Goal: Task Accomplishment & Management: Contribute content

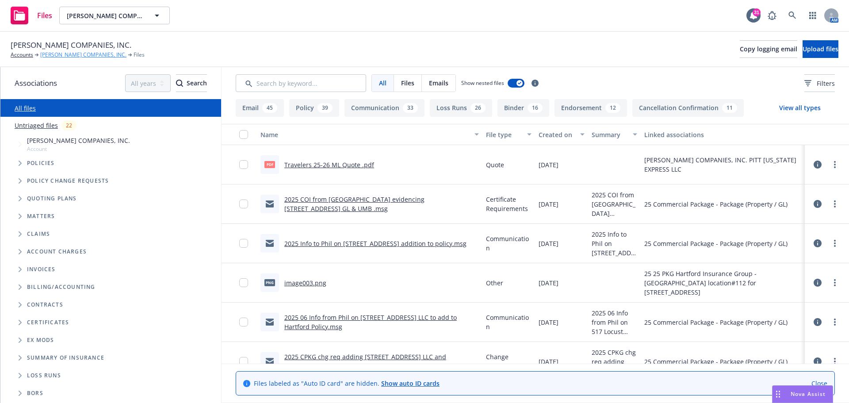
click at [66, 57] on link "[PERSON_NAME] COMPANIES, INC." at bounding box center [83, 55] width 86 height 8
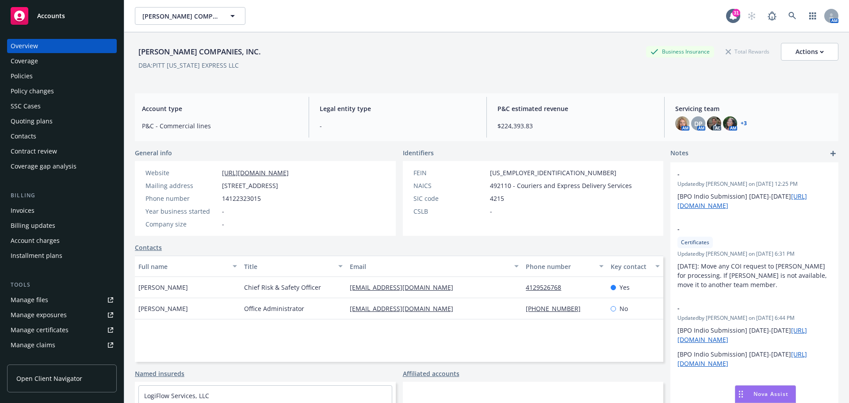
click at [28, 76] on div "Policies" at bounding box center [22, 76] width 22 height 14
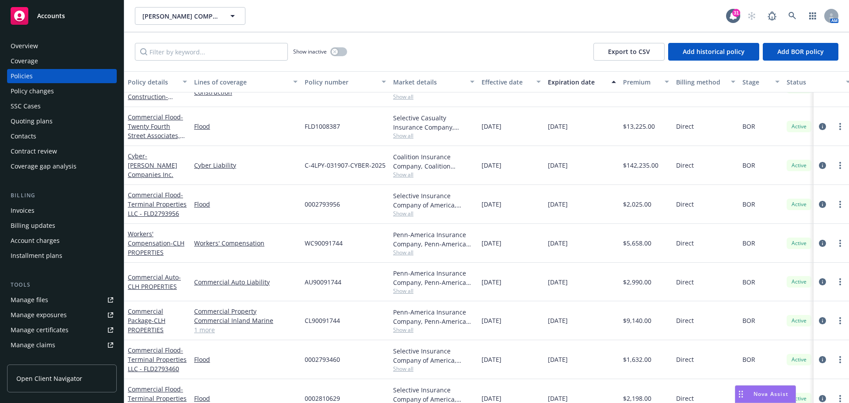
scroll to position [279, 0]
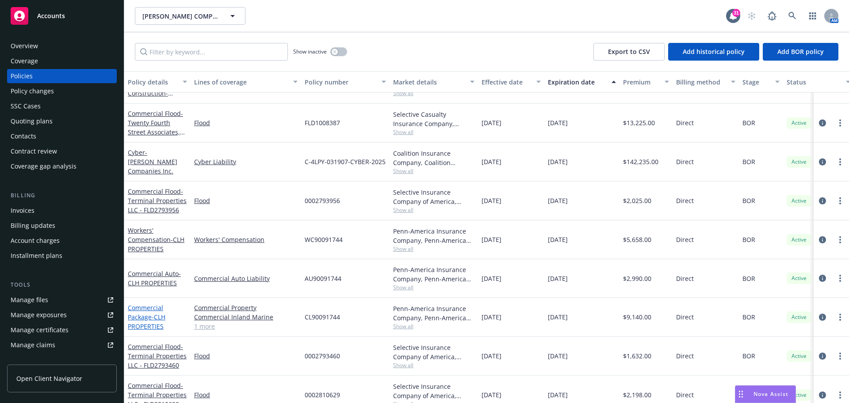
click at [145, 307] on link "Commercial Package - CLH PROPERTIES" at bounding box center [147, 316] width 38 height 27
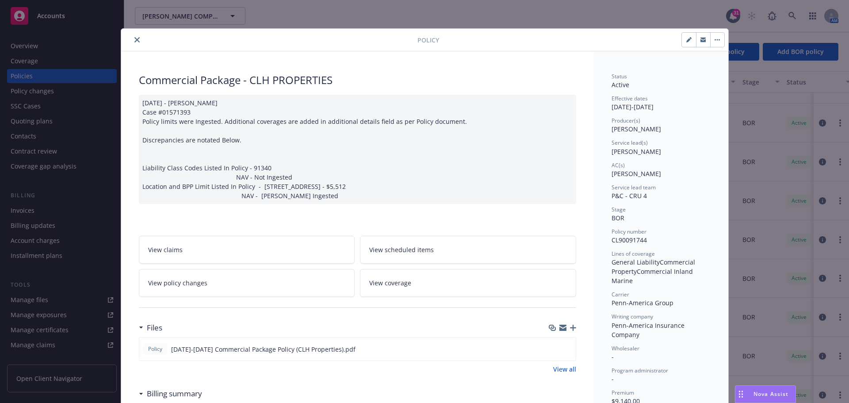
click at [570, 329] on icon "button" at bounding box center [573, 328] width 6 height 6
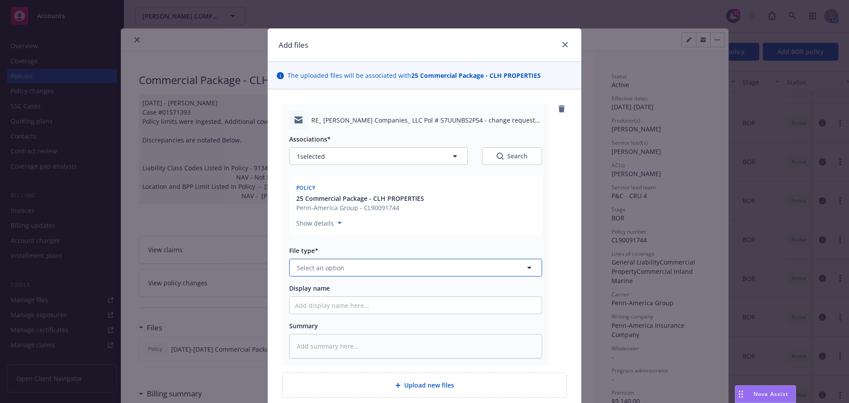
click at [528, 269] on icon "button" at bounding box center [529, 267] width 11 height 11
type input "comm"
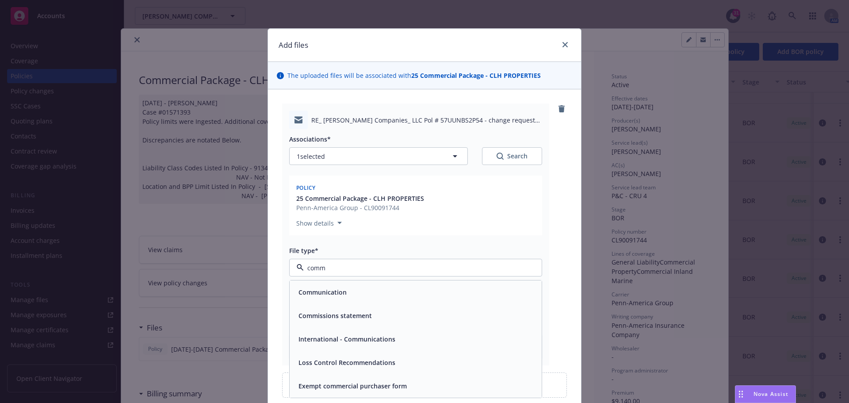
click at [331, 297] on span "Communication" at bounding box center [322, 291] width 48 height 9
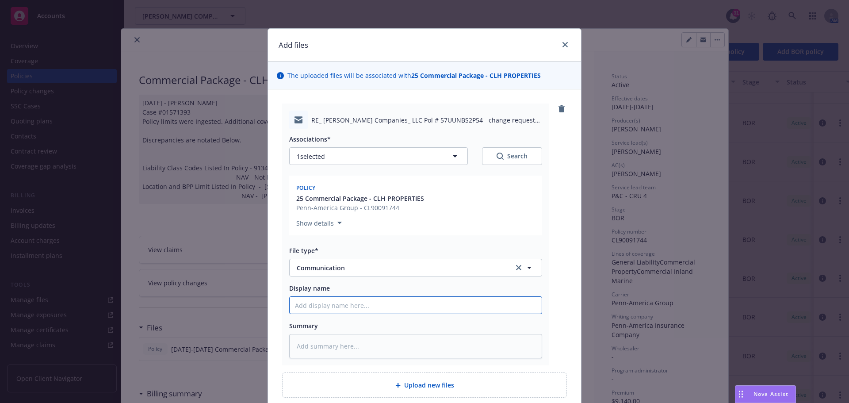
click at [329, 310] on input "Display name" at bounding box center [416, 305] width 252 height 17
type textarea "x"
type input "2"
type textarea "x"
type input "20"
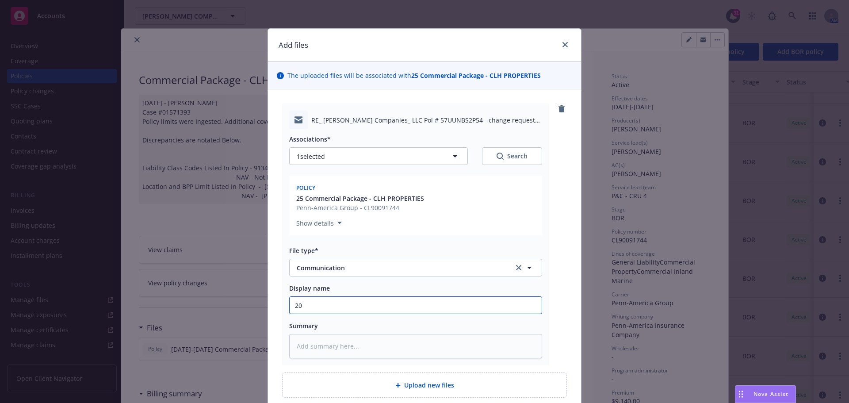
type textarea "x"
type input "202"
type textarea "x"
type input "2025"
type textarea "x"
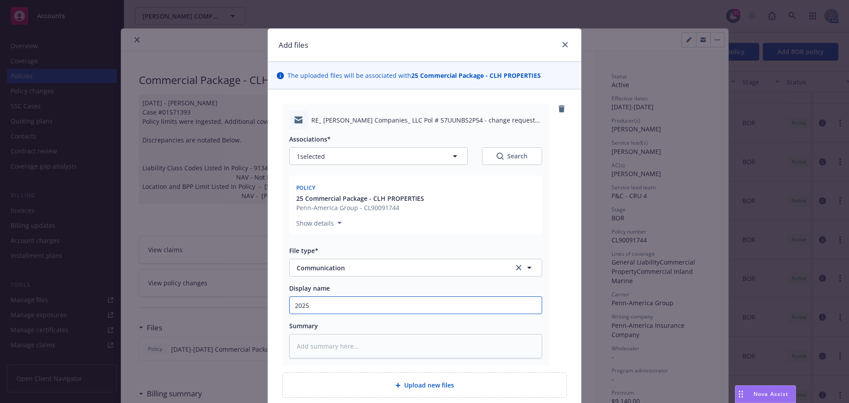
type input "2025"
type textarea "x"
type input "2025 0"
type textarea "x"
type input "2025 06"
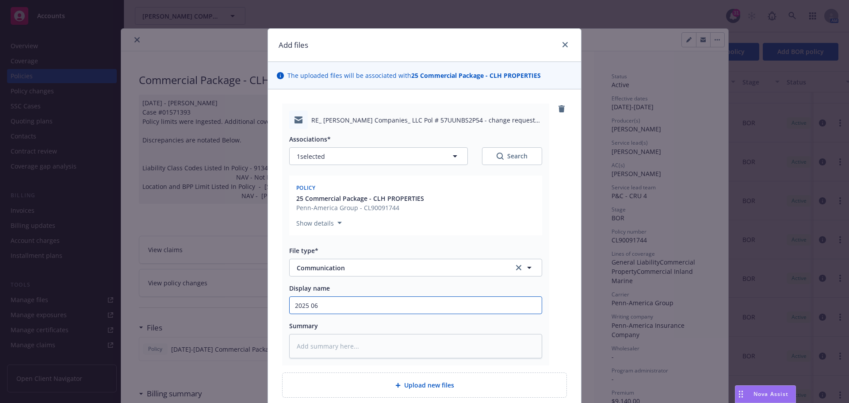
type textarea "x"
type input "2025 06"
type textarea "x"
type input "2025 06 C"
type textarea "x"
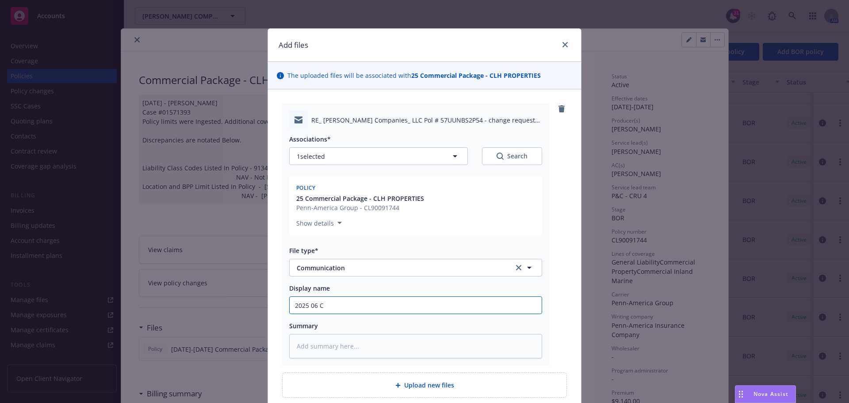
type input "2025 06 CP"
type textarea "x"
type input "2025 06 CPK"
type textarea "x"
type input "2025 06 CPKG"
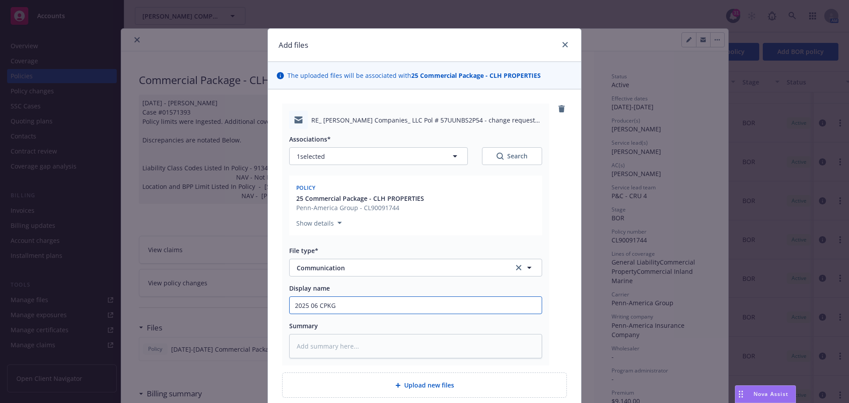
type textarea "x"
type input "2025 06 CPKG"
type textarea "x"
type input "2025 06 CPKG i"
type textarea "x"
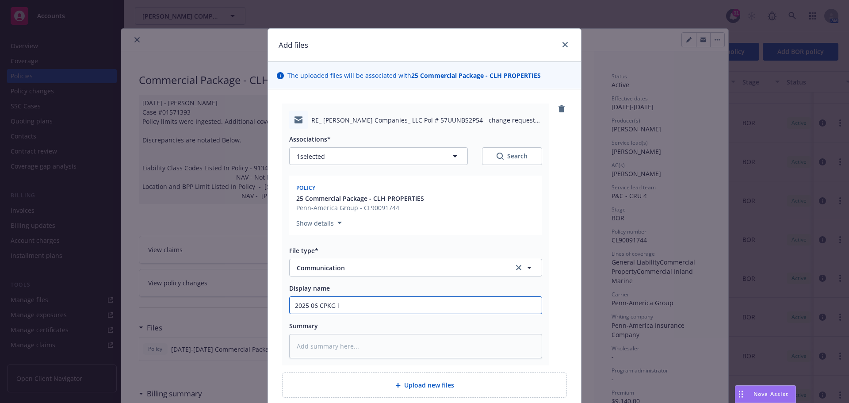
type input "2025 06 CPKG in"
type textarea "x"
type input "2025 06 CPKG inf"
type textarea "x"
type input "2025 06 CPKG info"
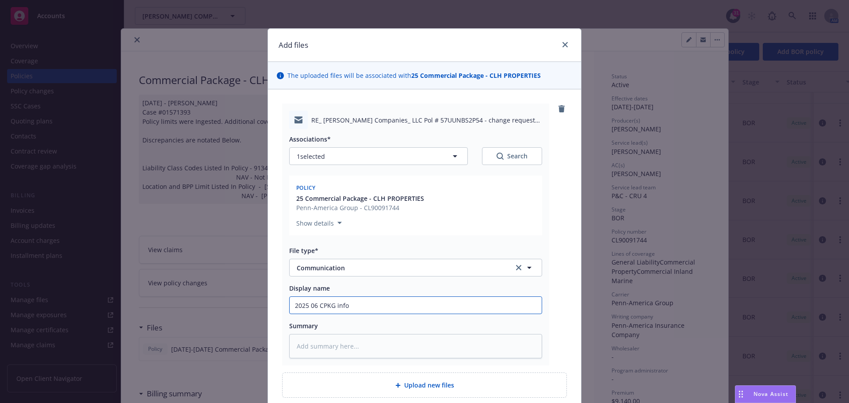
type textarea "x"
type input "2025 06 CPKG info"
type textarea "x"
type input "2025 06 CPKG info e"
type textarea "x"
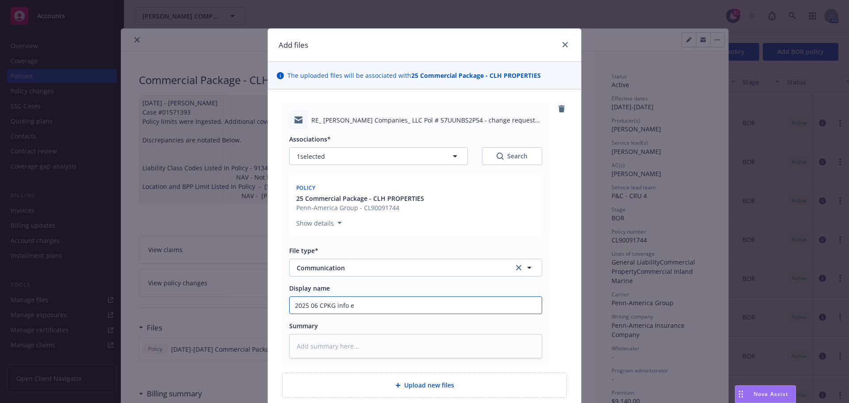
type input "2025 06 CPKG info ex"
type textarea "x"
type input "2025 06 CPKG info exc"
type textarea "x"
type input "2025 06 CPKG info exch"
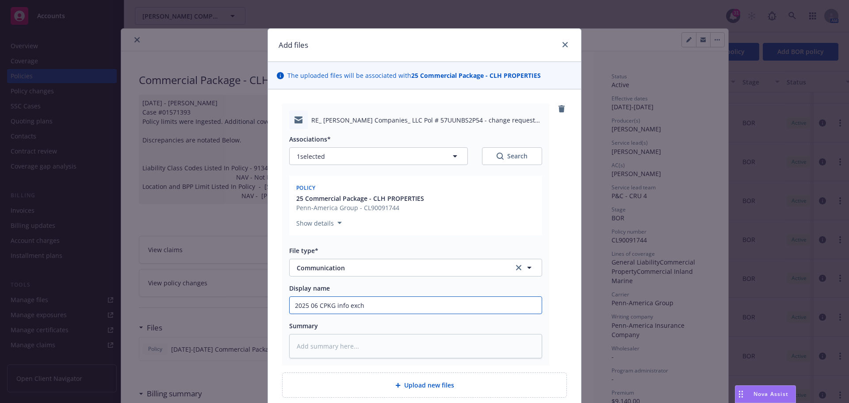
type textarea "x"
type input "2025 06 CPKG info excha"
type textarea "x"
type input "2025 06 CPKG info exchan"
type textarea "x"
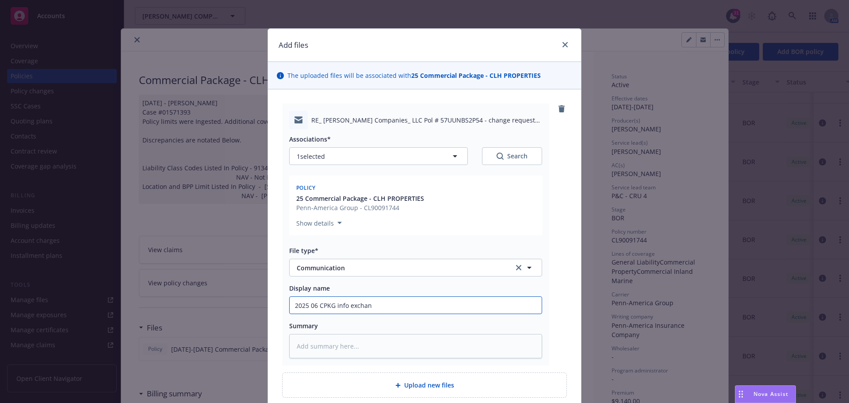
type input "2025 06 CPKG info exchang"
type textarea "x"
type input "2025 06 CPKG info exchange"
type textarea "x"
type input "2025 06 CPKG info exchange"
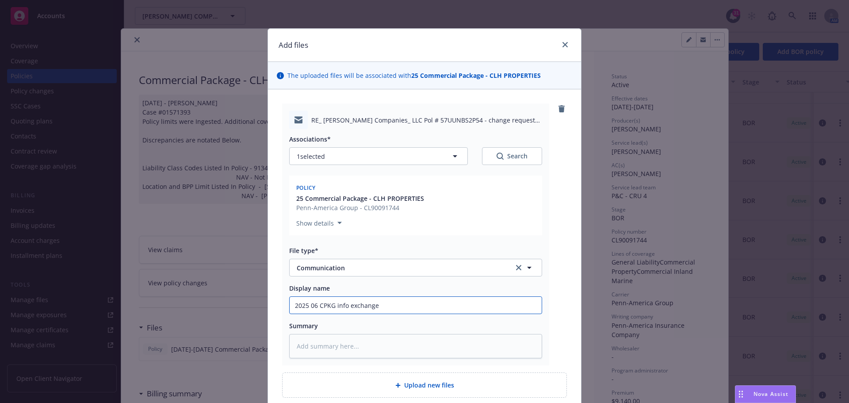
type textarea "x"
type input "2025 06 CPKG info exchange o"
type textarea "x"
type input "2025 06 CPKG info exchange on"
type textarea "x"
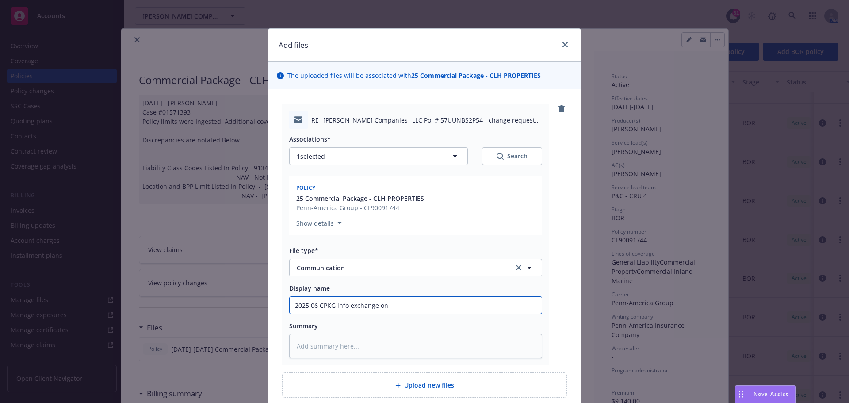
type input "2025 06 CPKG info exchange on"
type textarea "x"
type input "2025 06 CPKG info exchange on 5"
type textarea "x"
type input "2025 06 CPKG info exchange on 51"
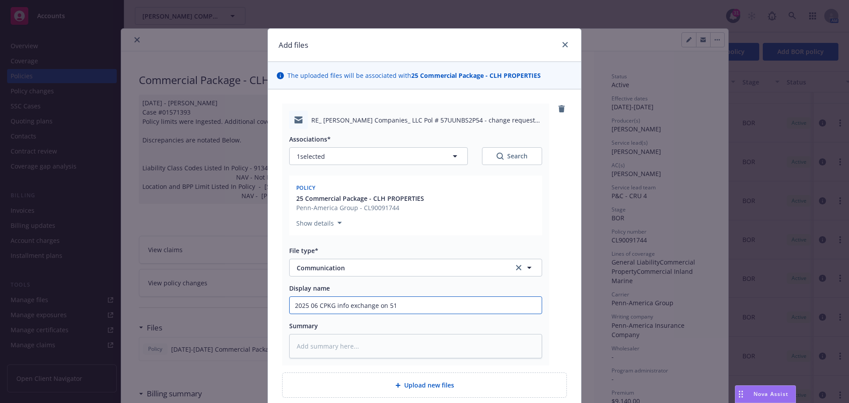
type textarea "x"
type input "2025 06 CPKG info exchange on 517"
type textarea "x"
type input "2025 06 CPKG info exchange on 517"
type textarea "x"
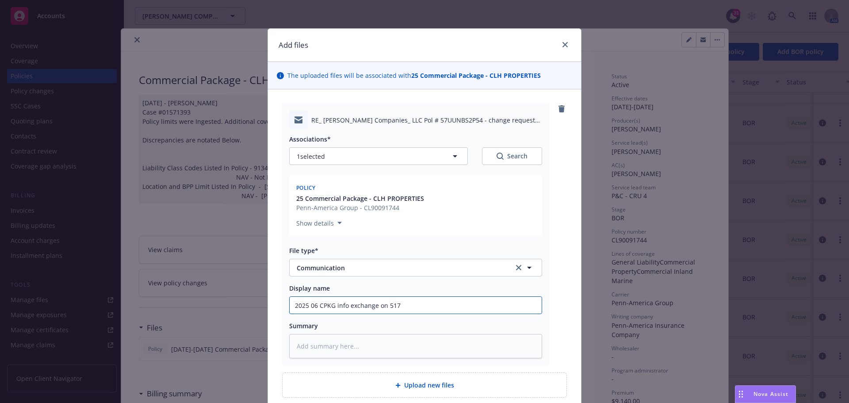
type input "2025 06 CPKG info exchange on 517 L"
type textarea "x"
type input "2025 06 CPKG info exchange on 517 Lo"
type textarea "x"
type input "2025 06 CPKG info exchange on 517 Loc"
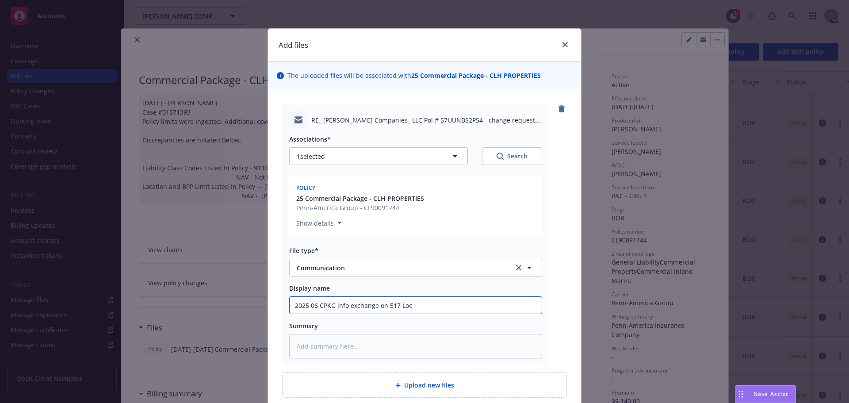
type textarea "x"
type input "2025 06 CPKG info exchange on 517 Locu"
type textarea "x"
type input "2025 06 CPKG info exchange on 517 Locus"
type textarea "x"
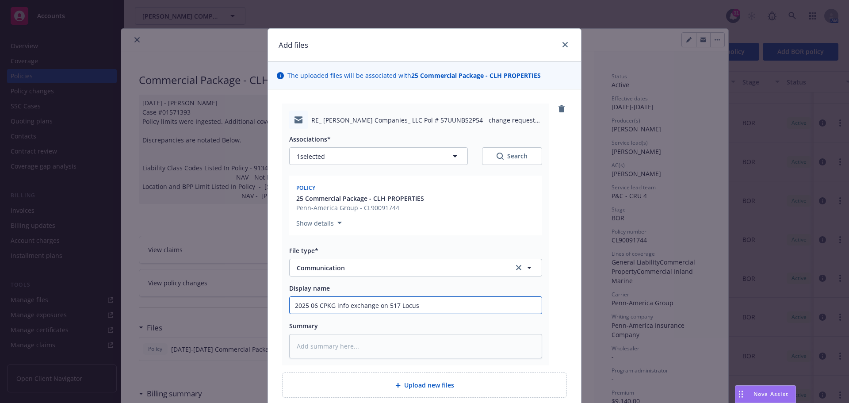
type input "2025 06 CPKG info exchange on 517 Locust"
type textarea "x"
type input "2025 06 CPKG info exchange on 517 Locust"
type textarea "x"
type input "2025 06 CPKG info exchange on 517 Locust P"
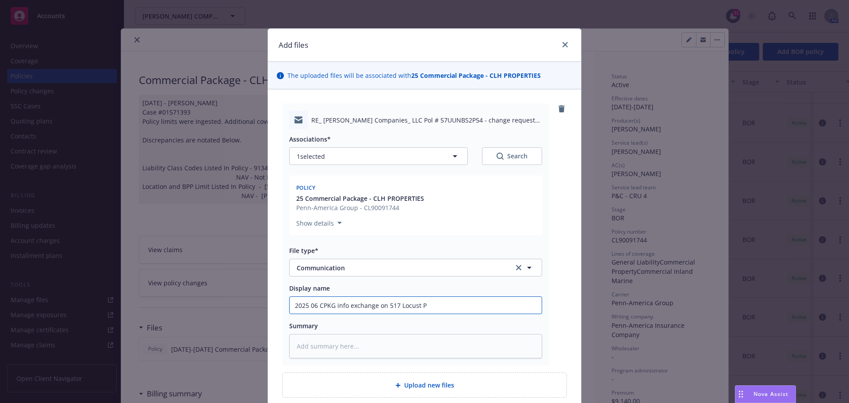
type textarea "x"
type input "2025 06 CPKG info exchange on 517 Locust Pl"
type textarea "x"
type input "2025 06 CPKG info exchange on 517 Locust Pla"
type textarea "x"
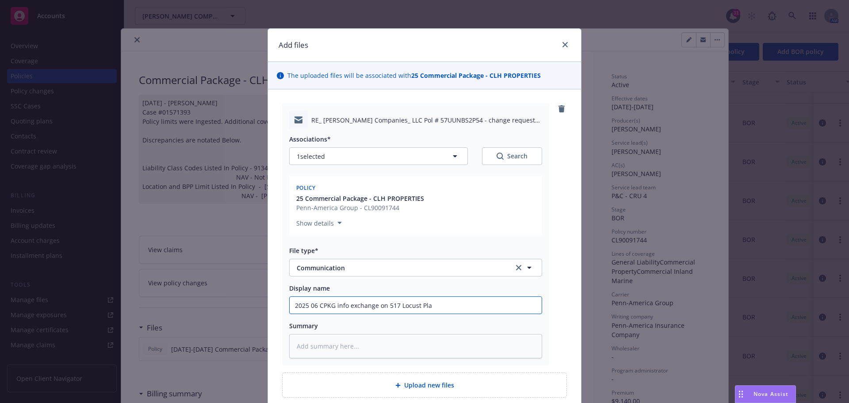
type input "2025 06 CPKG info exchange on 517 Locust Plac"
type textarea "x"
type input "2025 06 CPKG info exchange on 517 Locust Place"
type textarea "x"
type input "2025 06 CPKG info exchange on 517 Locust Place"
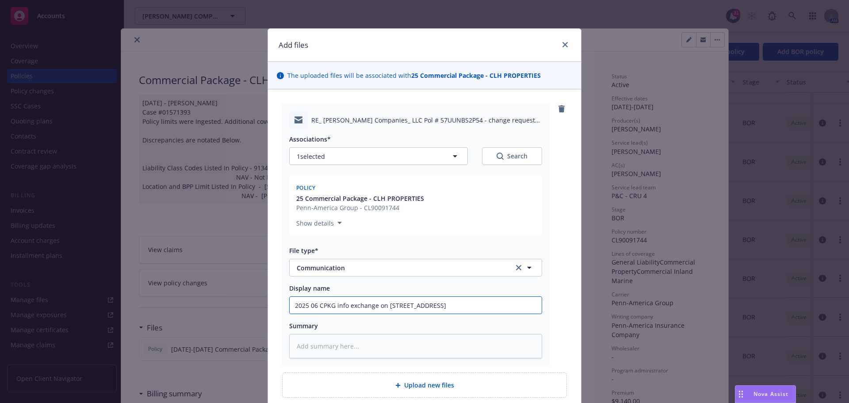
type textarea "x"
type input "2025 06 CPKG info exchange on 517 Locust Place a"
type textarea "x"
type input "2025 06 CPKG info exchange on 517 Locust Place ad"
type textarea "x"
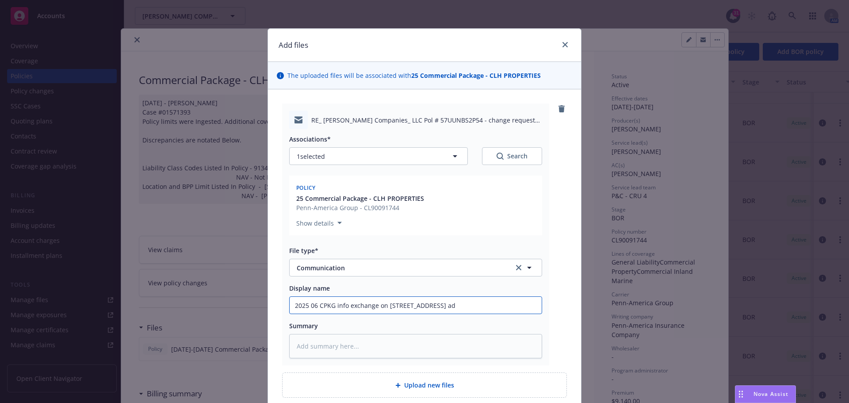
type input "2025 06 CPKG info exchange on 517 Locust Place add"
type textarea "x"
type input "2025 06 CPKG info exchange on 517 Locust Place addi"
type textarea "x"
type input "2025 06 CPKG info exchange on 517 Locust Place addit"
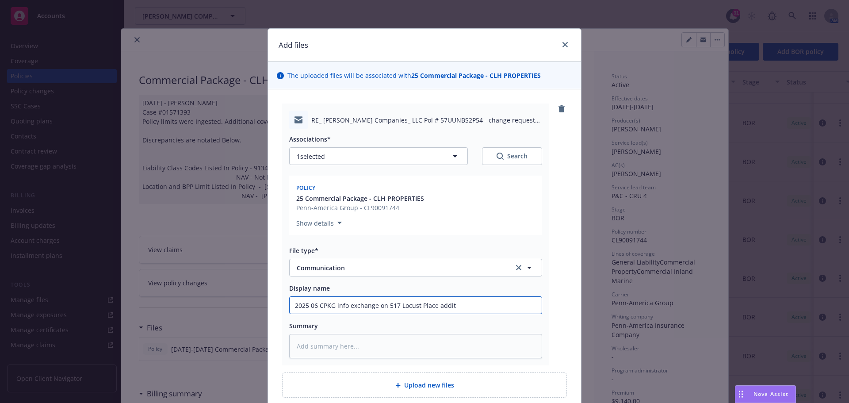
type textarea "x"
type input "2025 06 CPKG info exchange on 517 Locust Place additi"
type textarea "x"
type input "2025 06 CPKG info exchange on 517 Locust Place additio"
type textarea "x"
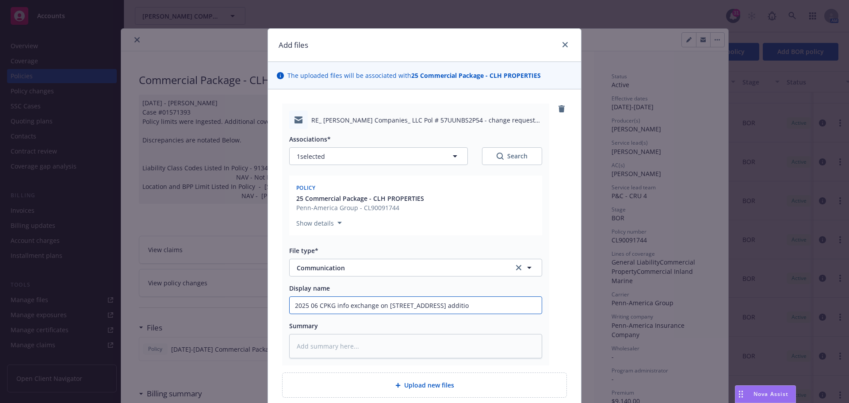
type input "2025 06 CPKG info exchange on 517 Locust Place addition"
type textarea "x"
type input "2025 06 CPKG info exchange on 517 Locust Place addition"
type textarea "x"
type input "2025 06 CPKG info exchange on 517 Locust Place addition t"
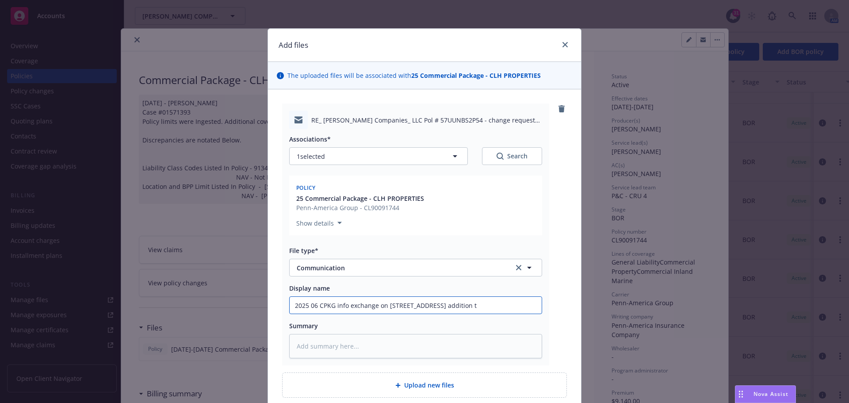
type textarea "x"
type input "2025 06 CPKG info exchange on 517 Locust Place addition to"
type textarea "x"
type input "2025 06 CPKG info exchange on 517 Locust Place addition to"
type textarea "x"
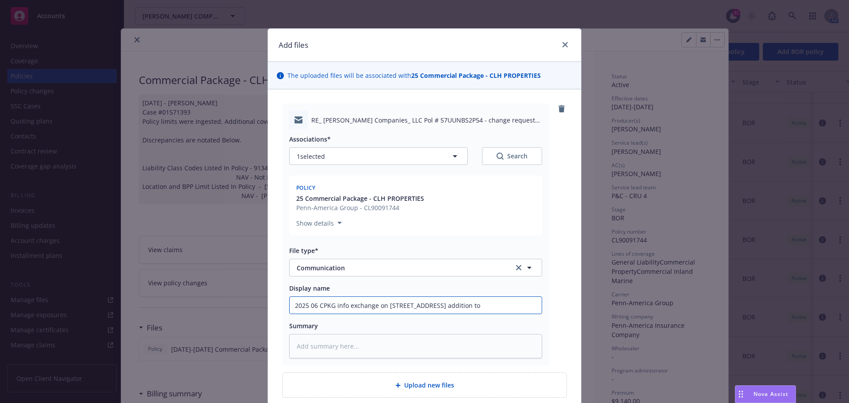
type input "2025 06 CPKG info exchange on 517 Locust Place addition to p"
type textarea "x"
type input "2025 06 CPKG info exchange on 517 Locust Place addition to po"
type textarea "x"
type input "2025 06 CPKG info exchange on 517 Locust Place addition to pol"
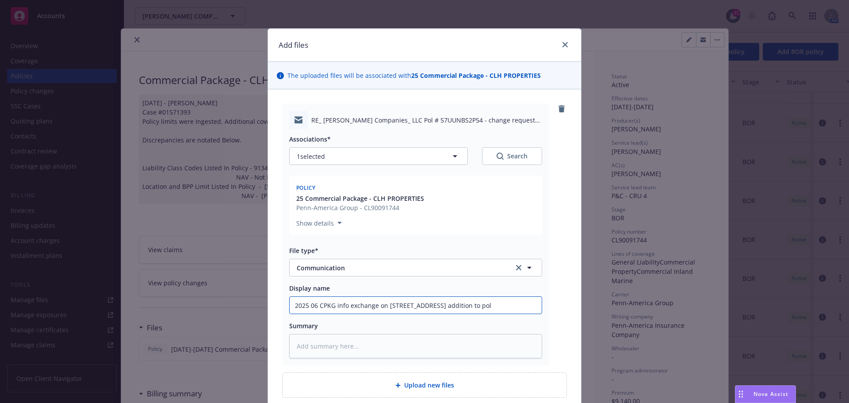
type textarea "x"
type input "2025 06 CPKG info exchange on 517 Locust Place addition to poli"
type textarea "x"
type input "2025 06 CPKG info exchange on 517 Locust Place addition to polic"
type textarea "x"
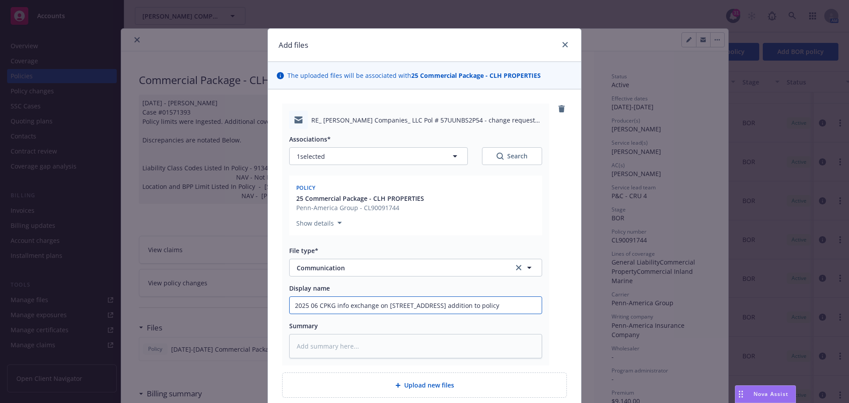
drag, startPoint x: 292, startPoint y: 306, endPoint x: 507, endPoint y: 301, distance: 215.0
click at [507, 301] on input "2025 06 CPKG info exchange on 517 Locust Place addition to policy" at bounding box center [416, 305] width 252 height 17
type input "2025 06 CPKG info exchange on 517 Locust Place addition to policy"
click at [297, 349] on textarea at bounding box center [415, 346] width 253 height 24
paste textarea "2025 06 CPKG info exchange on 517 Locust Place addition to policy"
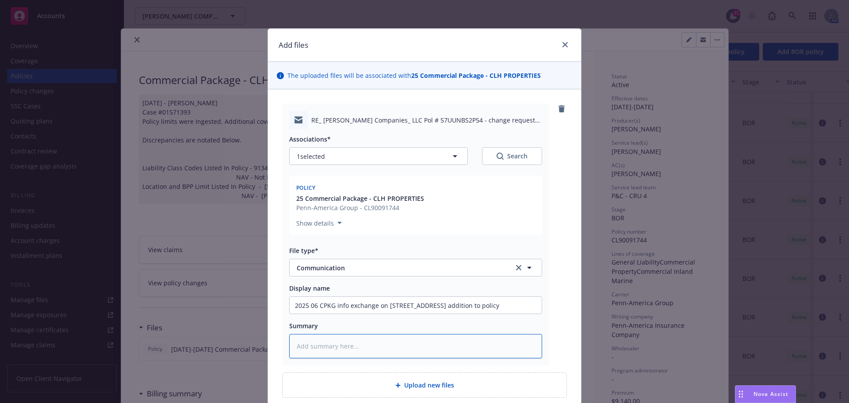
type textarea "x"
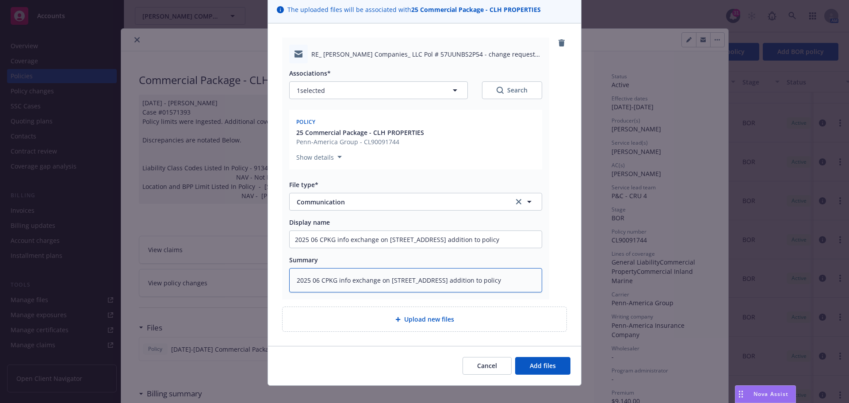
scroll to position [77, 0]
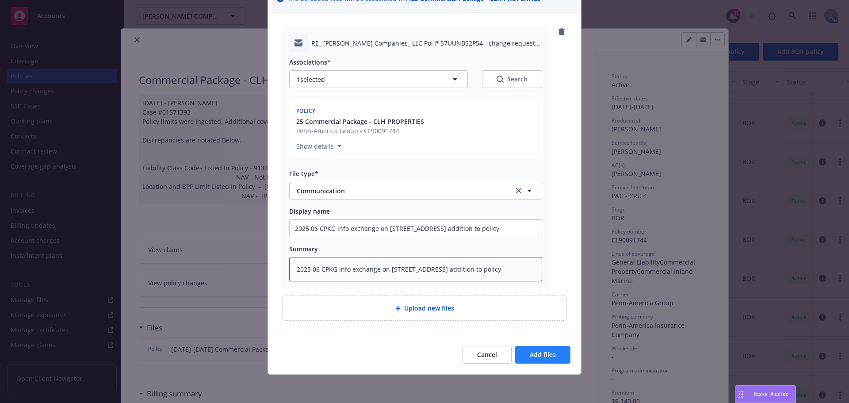
type textarea "2025 06 CPKG info exchange on 517 Locust Place addition to policy"
click at [537, 358] on span "Add files" at bounding box center [543, 354] width 26 height 8
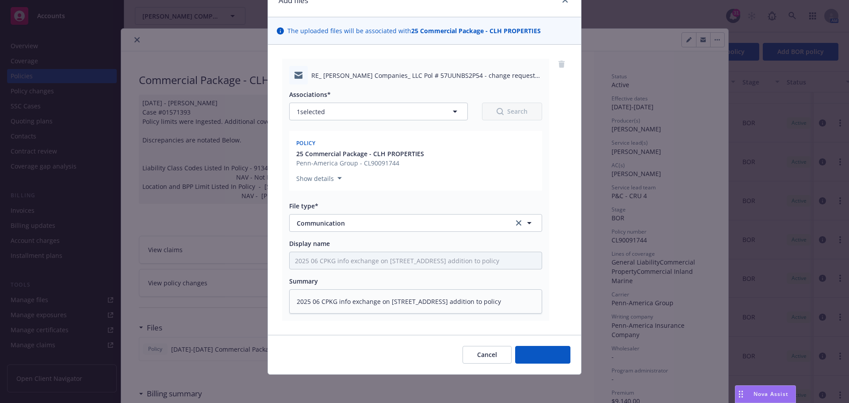
scroll to position [45, 0]
type textarea "x"
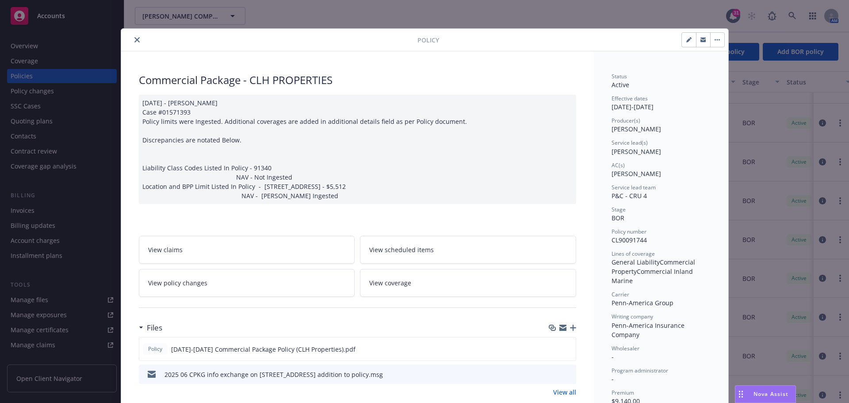
click at [134, 38] on icon "close" at bounding box center [136, 39] width 5 height 5
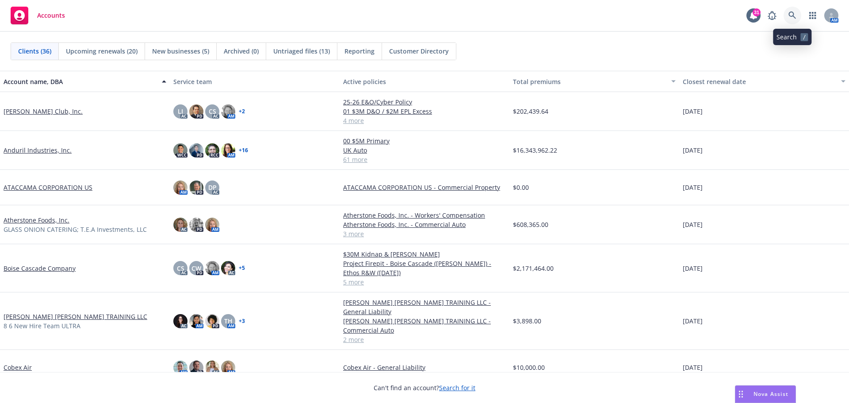
click at [793, 13] on icon at bounding box center [792, 15] width 8 height 8
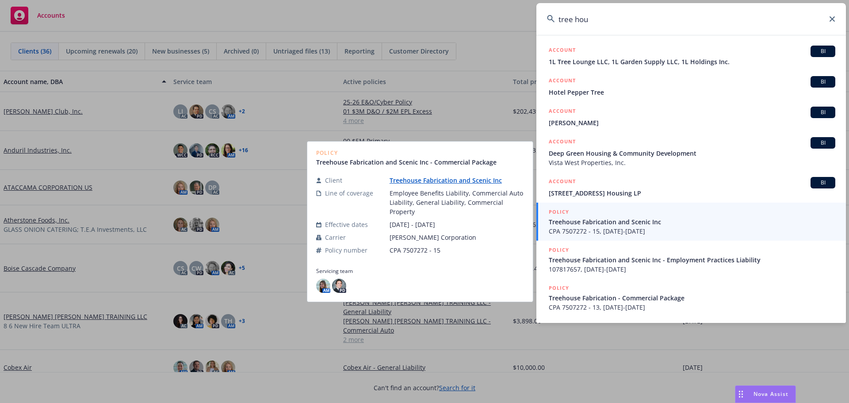
type input "tree hou"
click at [625, 228] on span "CPA 7507272 - 15, 09/25/2023-09/25/2024" at bounding box center [692, 230] width 287 height 9
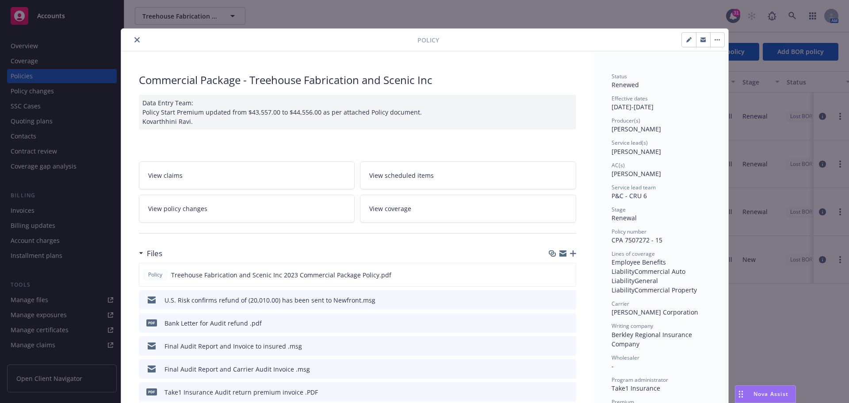
click at [570, 253] on icon "button" at bounding box center [573, 253] width 6 height 6
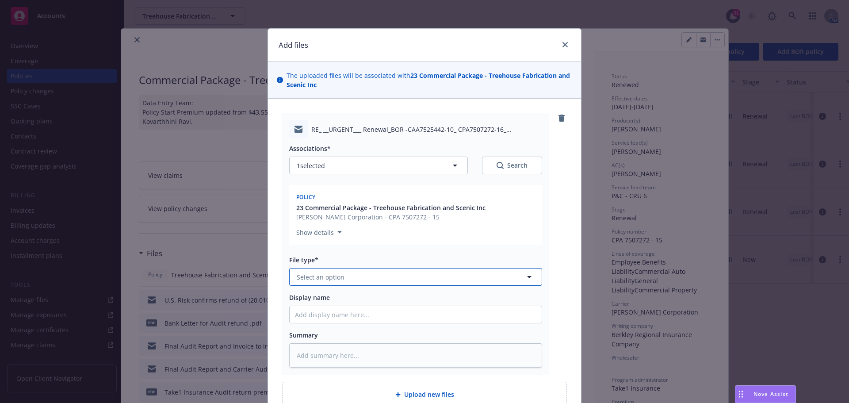
click at [524, 278] on icon "button" at bounding box center [529, 277] width 11 height 11
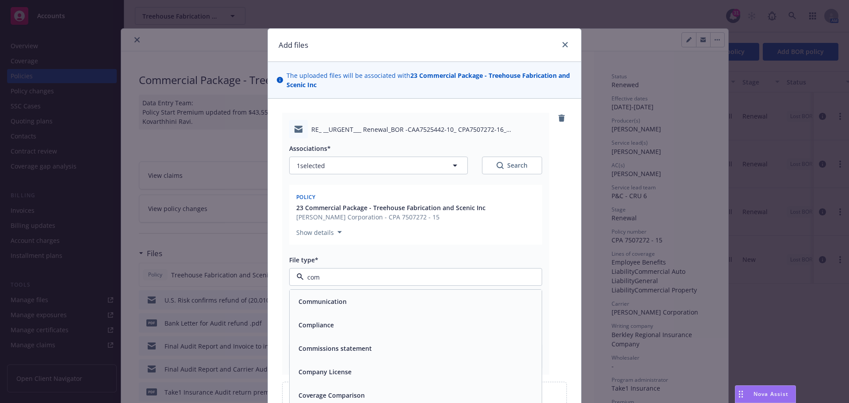
type input "comm"
click at [343, 298] on span "Communication" at bounding box center [322, 301] width 48 height 9
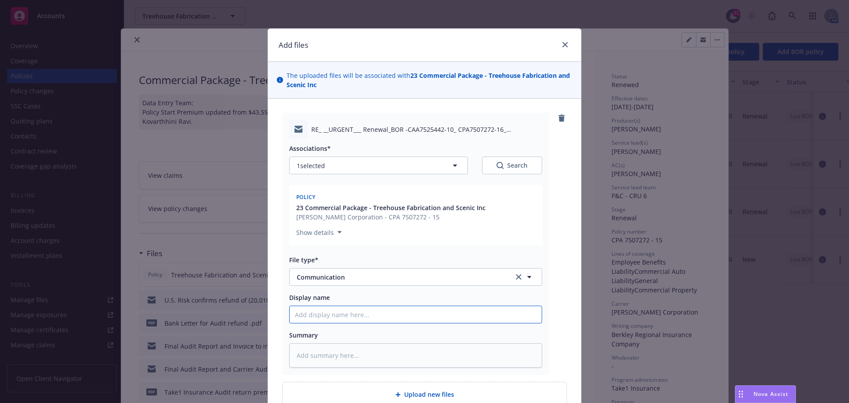
click at [316, 314] on input "Display name" at bounding box center [416, 314] width 252 height 17
type textarea "x"
type input "C"
type textarea "x"
type input "Cl"
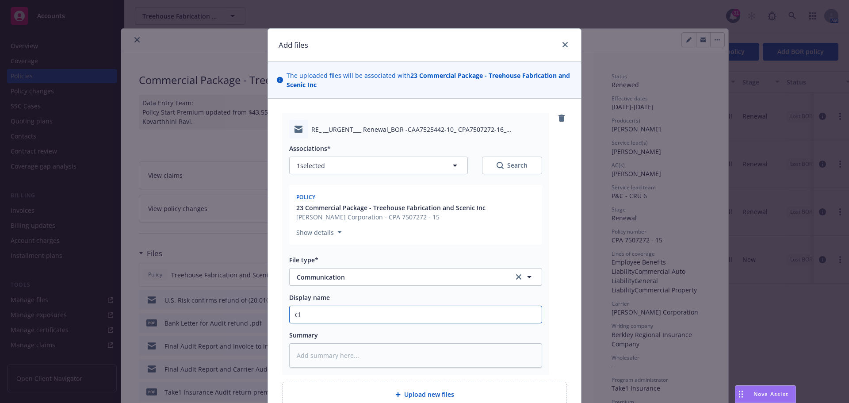
type textarea "x"
type input "Cli"
type textarea "x"
type input "Clie"
type textarea "x"
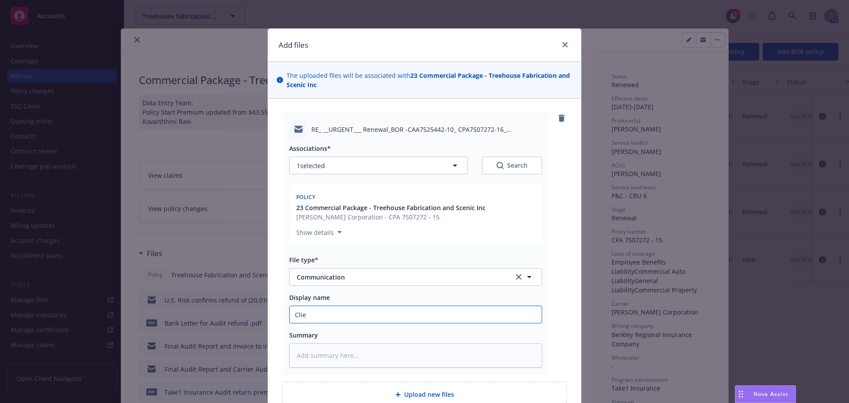
type input "Clien"
type textarea "x"
type input "Client"
type textarea "x"
type input "Client"
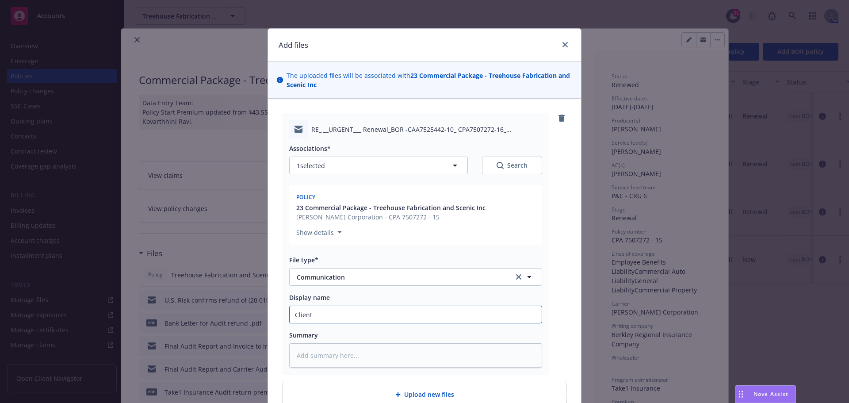
type textarea "x"
type input "Client t"
type textarea "x"
type input "Client to"
type textarea "x"
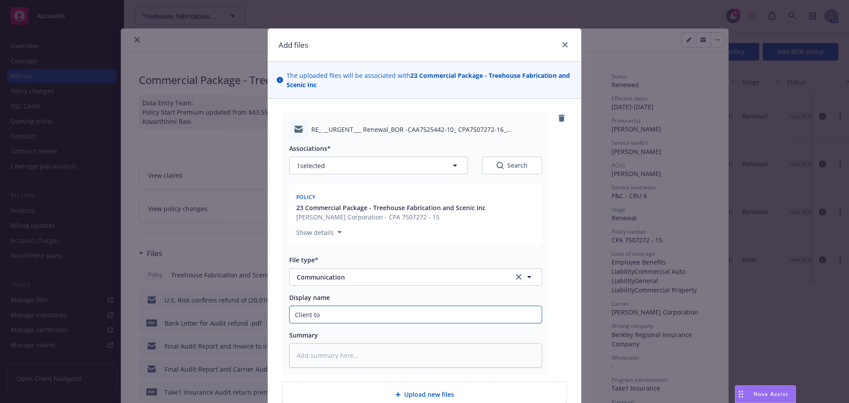
type input "Client to"
type textarea "x"
type input "Client to n"
type textarea "x"
type input "Client to no"
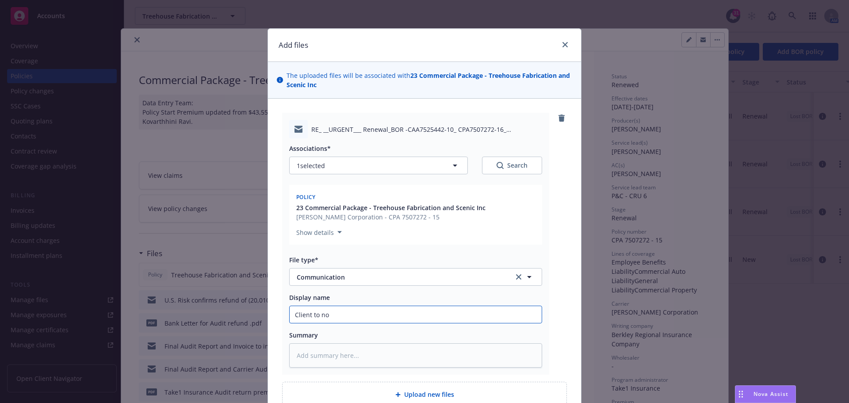
type textarea "x"
type input "Client to not"
type textarea "x"
type input "Client to noti"
type textarea "x"
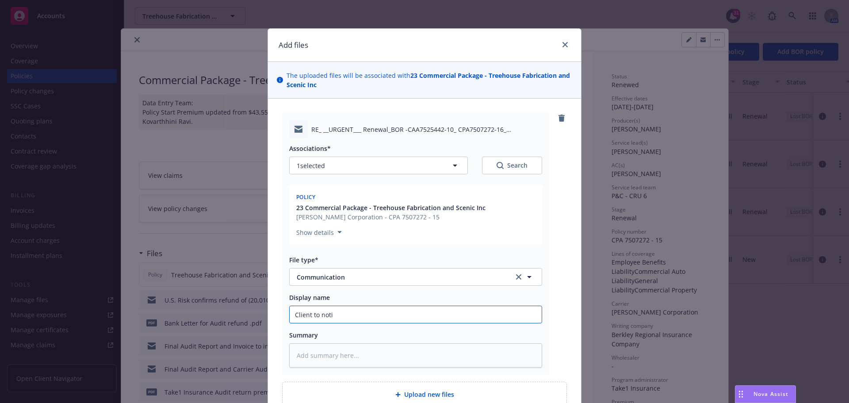
type input "Client to notif"
type textarea "x"
type input "Client to notify"
type textarea "x"
type input "Client to notify"
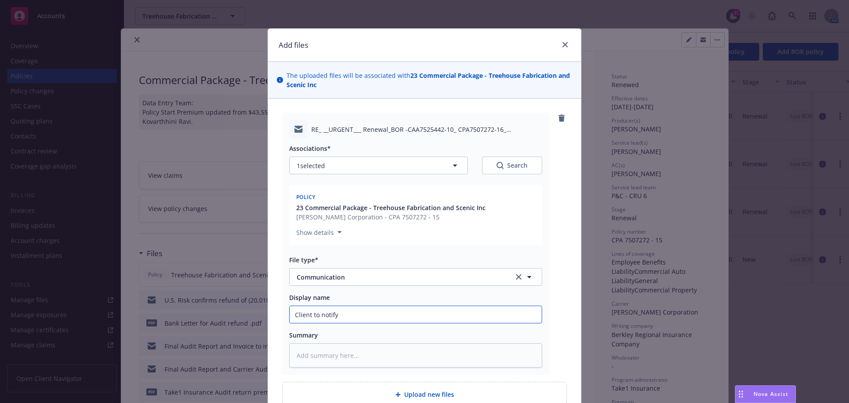
type textarea "x"
type input "Client to notify n"
type textarea "x"
type input "Client to notify ne"
type textarea "x"
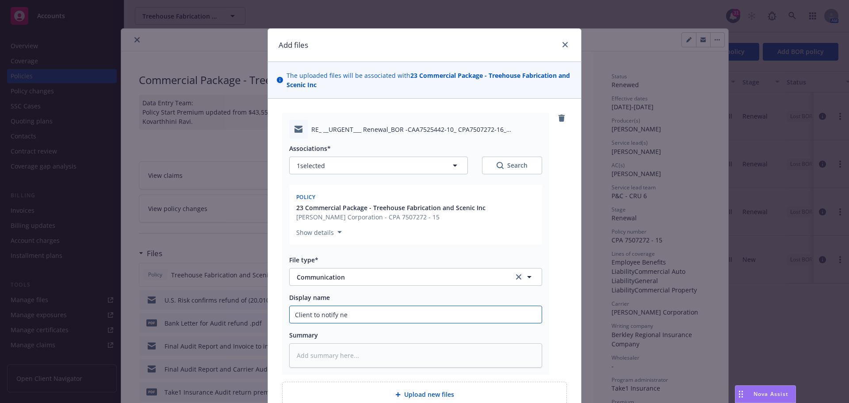
type input "Client to notify new"
type textarea "x"
type input "Client to notify new"
type textarea "x"
type input "Client to notify new B"
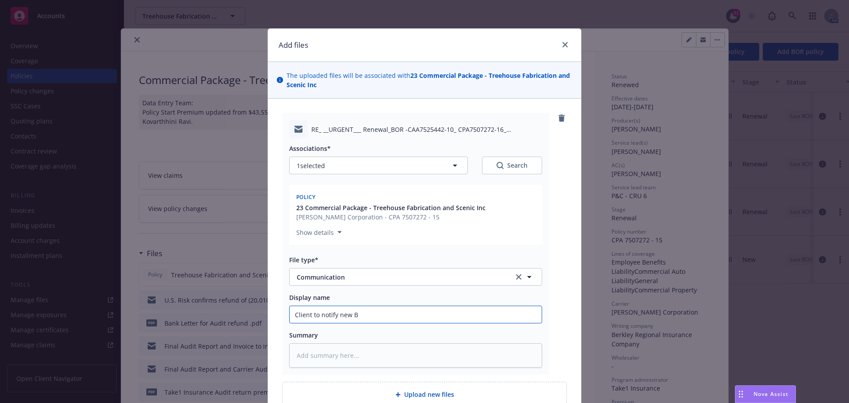
type textarea "x"
type input "Client to notify new Br"
type textarea "x"
type input "Client to notify new Bro"
type textarea "x"
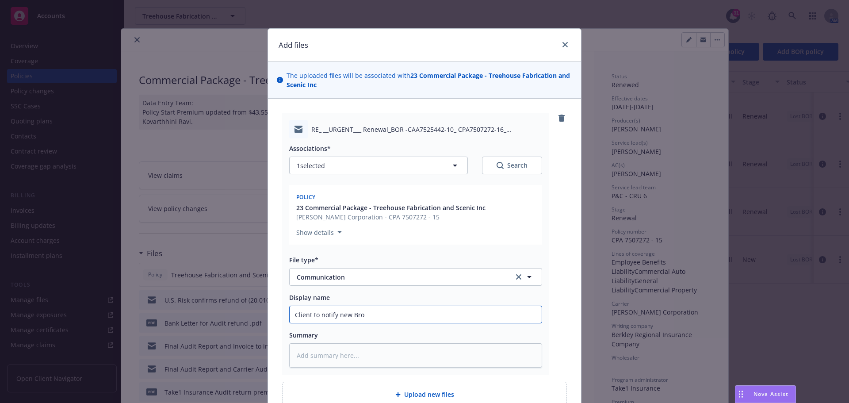
type input "Client to notify new Brok"
type textarea "x"
type input "Client to notify new Broke"
type textarea "x"
type input "Client to notify new Broker"
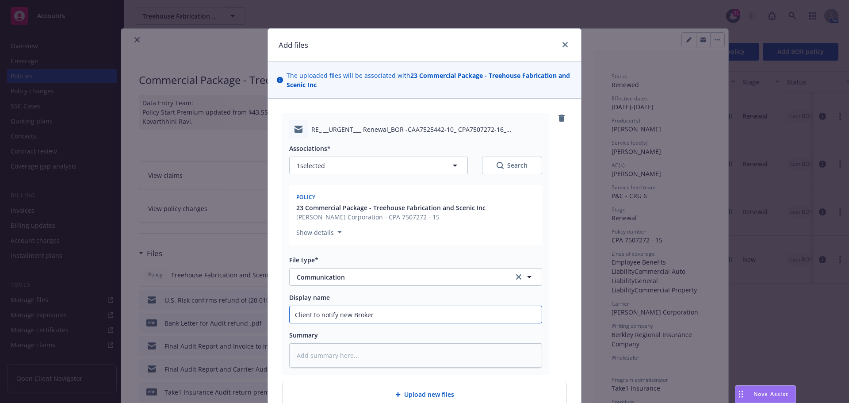
type textarea "x"
type input "Client to notify new Broker"
type textarea "x"
type input "Client to notify new Broker t"
type textarea "x"
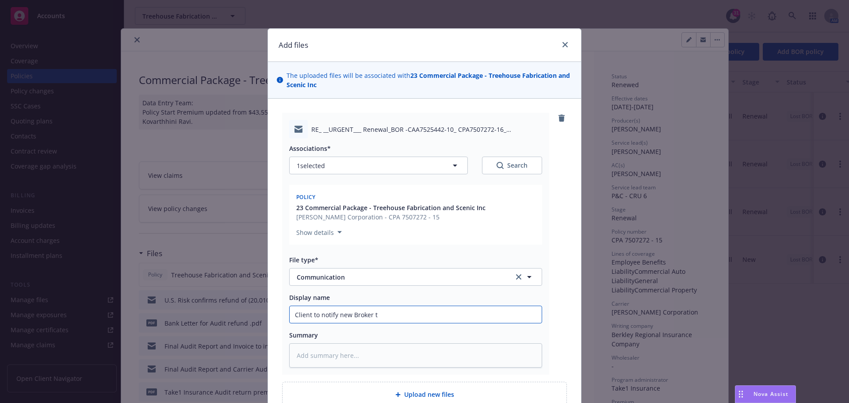
type input "Client to notify new Broker to"
type textarea "x"
type input "Client to notify new Broker to"
type textarea "x"
type input "Client to notify new Broker to h"
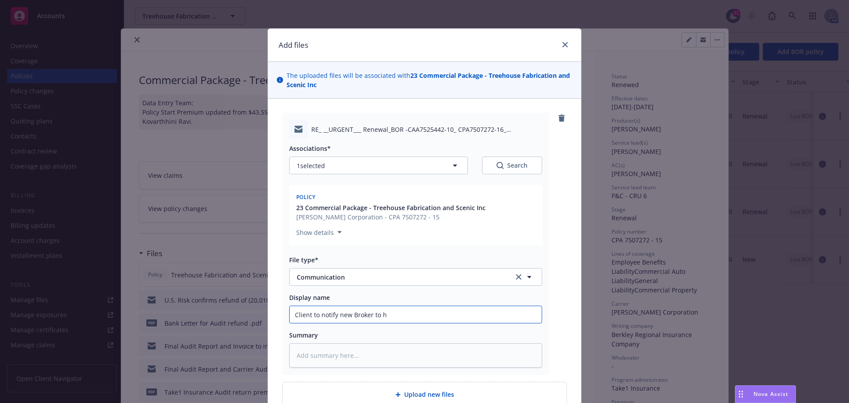
type textarea "x"
type input "Client to notify new Broker to ha"
type textarea "x"
type input "Client to notify new Broker to han"
type textarea "x"
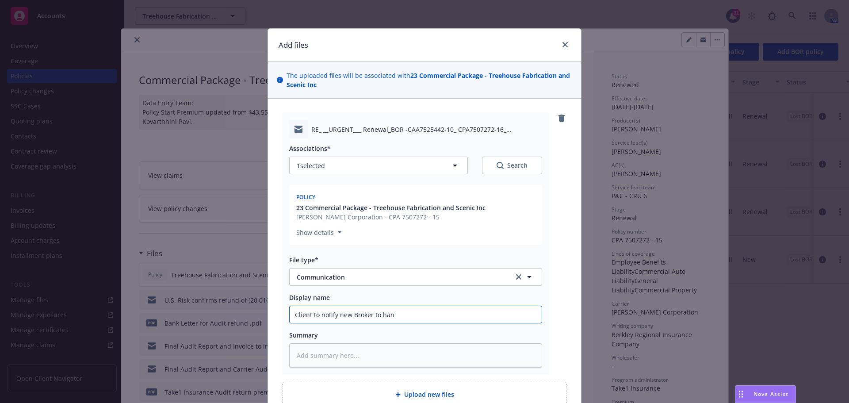
type input "Client to notify new Broker to hand"
type textarea "x"
type input "Client to notify new Broker to handl"
type textarea "x"
type input "Client to notify new Broker to handle"
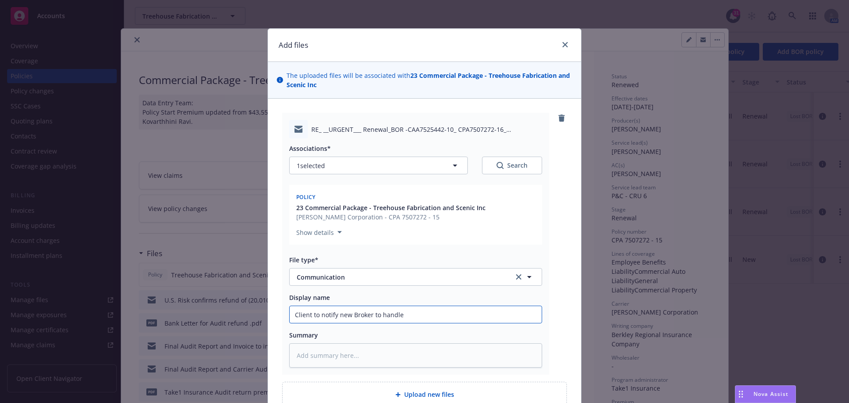
type textarea "x"
type input "Client to notify new Broker to handle"
type textarea "x"
type input "Client to notify new Broker to handle 8"
type textarea "x"
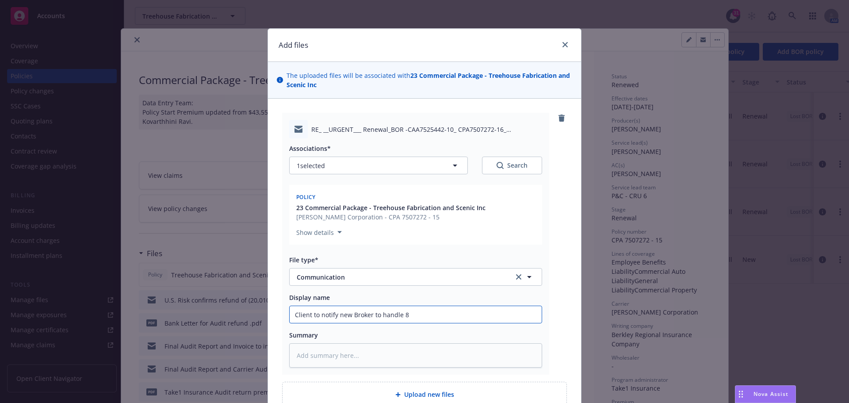
type input "Client to notify new Broker to handle"
type textarea "x"
type input "Client to notify new Broker to handle 9"
type textarea "x"
type input "Client to notify new Broker to handle 9/"
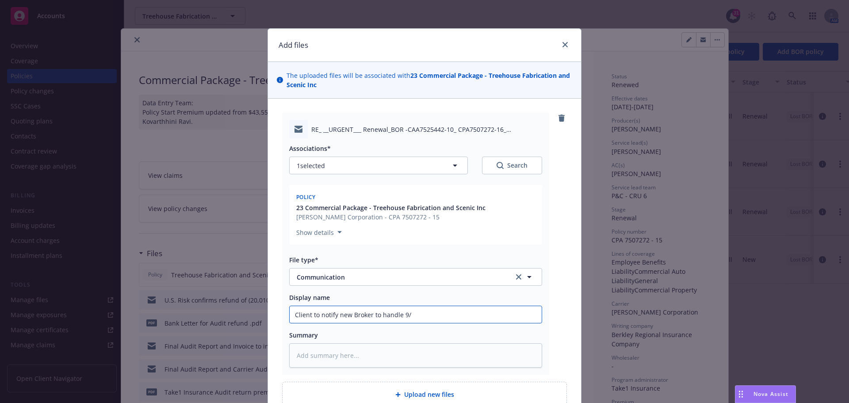
type textarea "x"
type input "Client to notify new Broker to handle 9/2"
type textarea "x"
type input "Client to notify new Broker to handle 9/25"
type textarea "x"
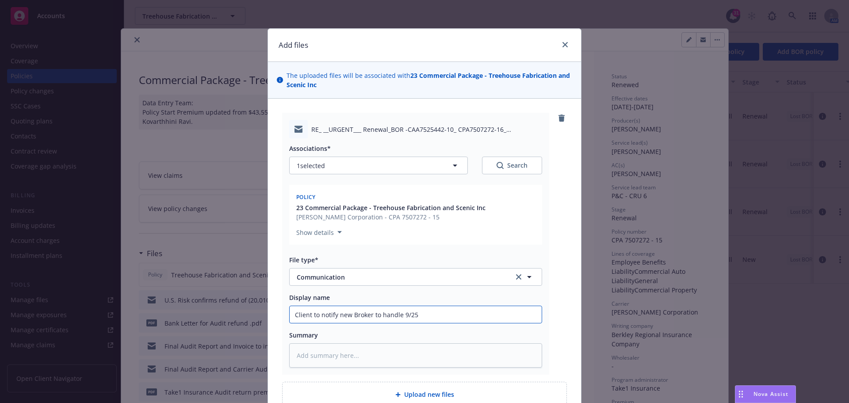
type input "Client to notify new Broker to handle 9/25/"
type textarea "x"
type input "Client to notify new Broker to handle 9/25/2"
type textarea "x"
type input "Client to notify new Broker to handle 9/25/20"
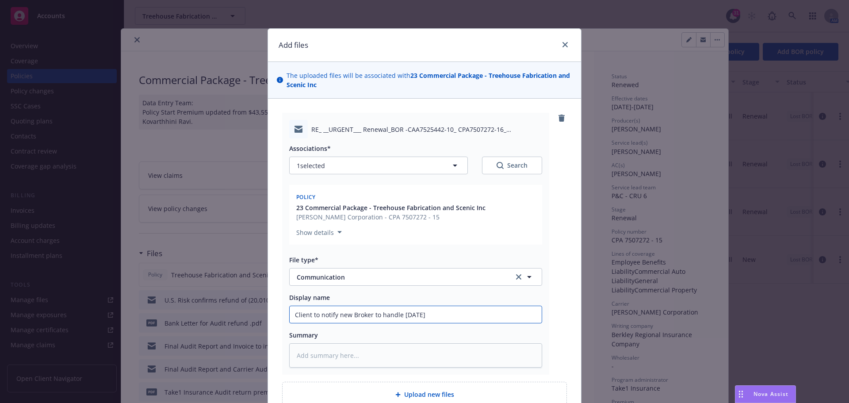
type textarea "x"
type input "Client to notify new Broker to handle 9/25/202"
type textarea "x"
type input "Client to notify new Broker to handle 9/25/2025"
type textarea "x"
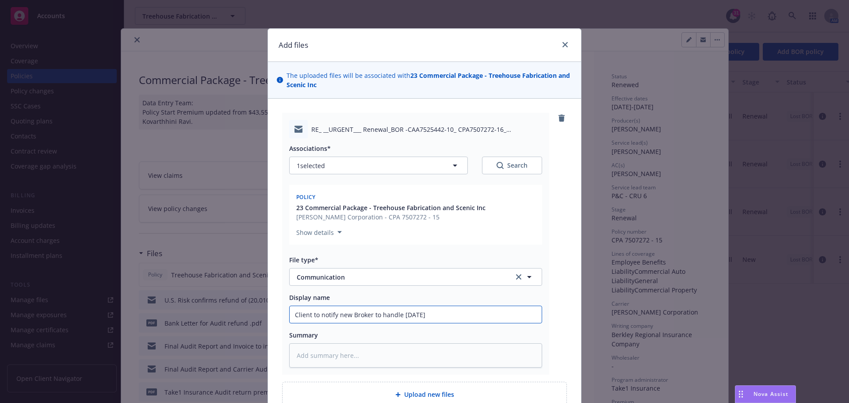
type input "Client to notify new Broker to handle 9/25/2025"
type textarea "x"
type input "Client to notify new Broker to handle 9/25/2025 r"
type textarea "x"
type input "Client to notify new Broker to handle 9/25/2025 re"
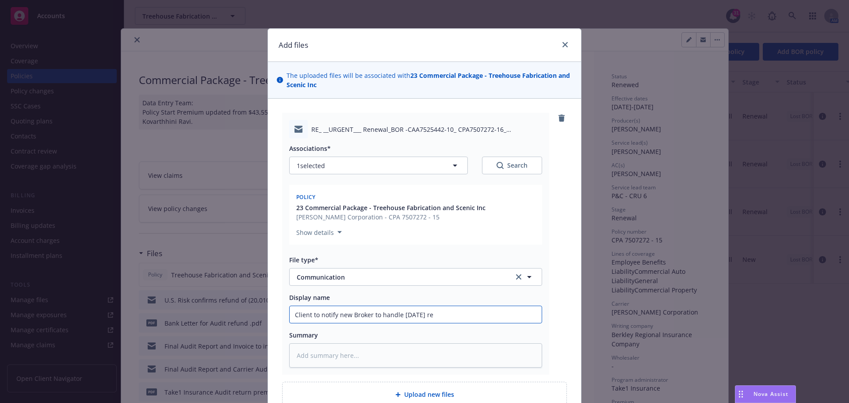
type textarea "x"
type input "Client to notify new Broker to handle 9/25/2025 ren"
type textarea "x"
type input "Client to notify new Broker to handle 9/25/2025 rene"
type textarea "x"
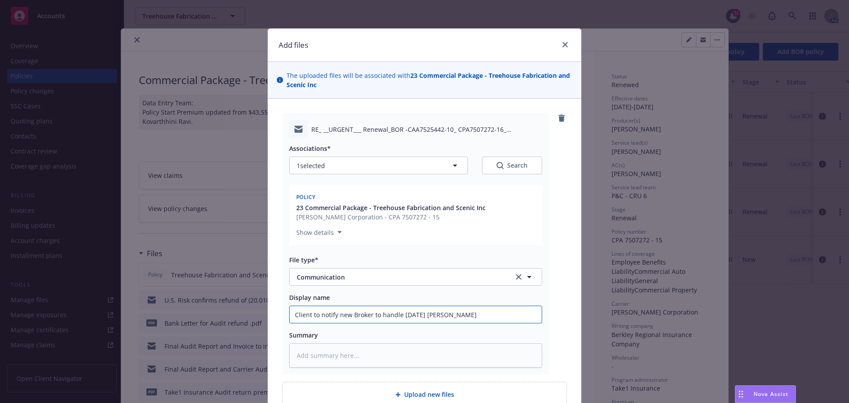
type input "Client to notify new Broker to handle 9/25/2025 renew"
type textarea "x"
type input "Client to notify new Broker to handle 9/25/2025 renewa"
type textarea "x"
type input "Client to notify new Broker to handle 9/25/2025 renewal"
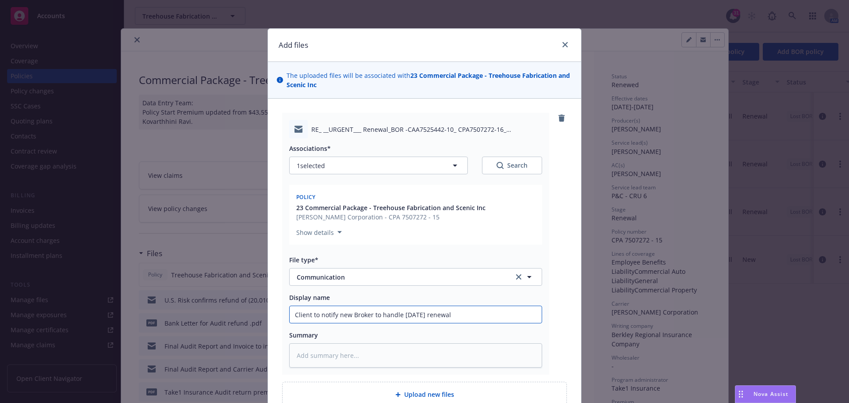
drag, startPoint x: 288, startPoint y: 313, endPoint x: 479, endPoint y: 301, distance: 191.4
click at [479, 301] on div "Display name Client to notify new Broker to handle 9/25/2025 renewal" at bounding box center [415, 308] width 253 height 31
click at [459, 313] on input "Client to notify new Broker to handle 9/25/2025 renewal" at bounding box center [416, 314] width 252 height 17
type textarea "x"
type input "Client to notify new Broker to handle 9/25/2025 renewal"
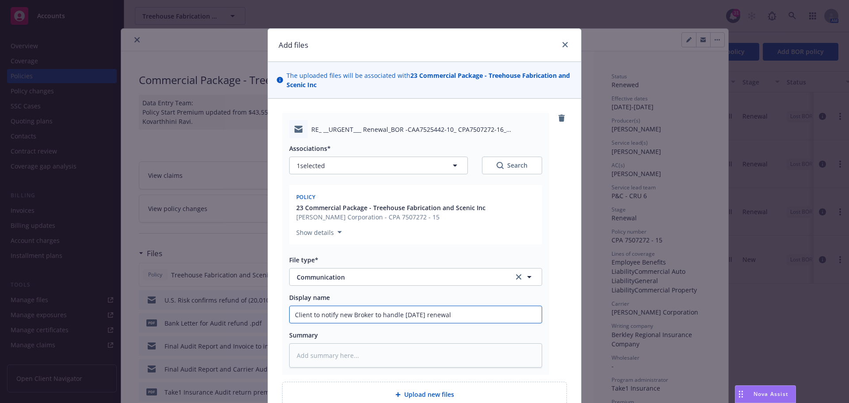
type textarea "x"
type input "Client to notify new Broker to handle 9/25/2025 renewal f"
type textarea "x"
type input "Client to notify new Broker to handle 9/25/2025 renewal fo"
type textarea "x"
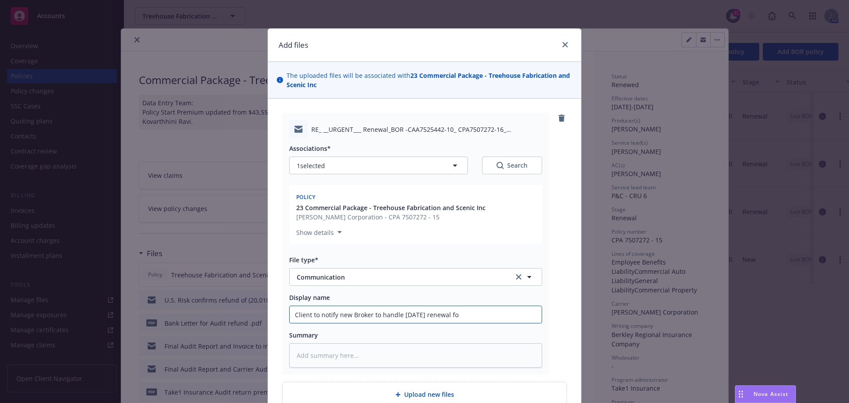
type input "Client to notify new Broker to handle 9/25/2025 renewal for"
type textarea "x"
type input "Client to notify new Broker to handle 9/25/2025 renewal for"
type textarea "x"
type input "Client to notify new Broker to handle 9/25/2025 renewal for T"
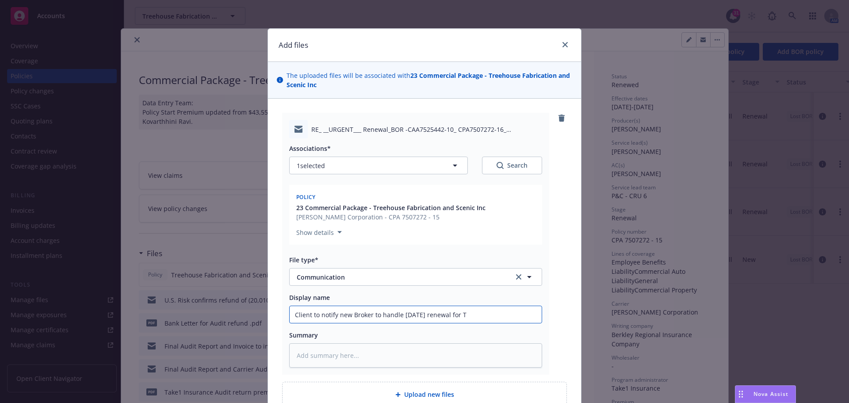
type textarea "x"
type input "Client to notify new Broker to handle 9/25/2025 renewal for Tr"
type textarea "x"
type input "Client to notify new Broker to handle 9/25/2025 renewal for Tre"
type textarea "x"
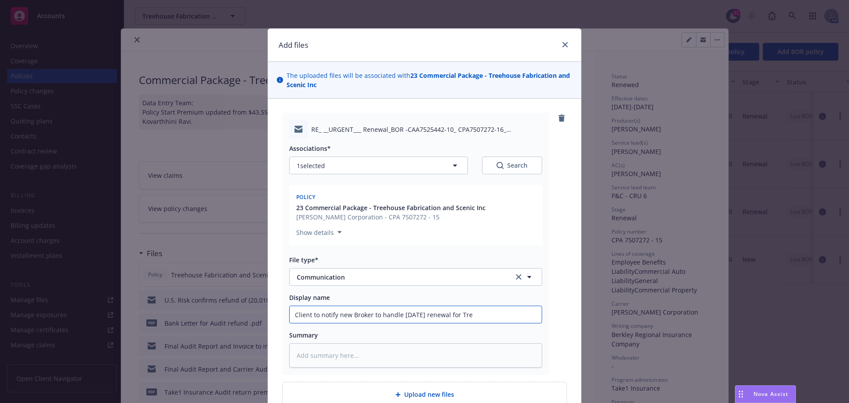
type input "Client to notify new Broker to handle 9/25/2025 renewal for Tree"
type textarea "x"
type input "Client to notify new Broker to handle 9/25/2025 renewal for Treeh"
type textarea "x"
type input "Client to notify new Broker to handle 9/25/2025 renewal for Treeho"
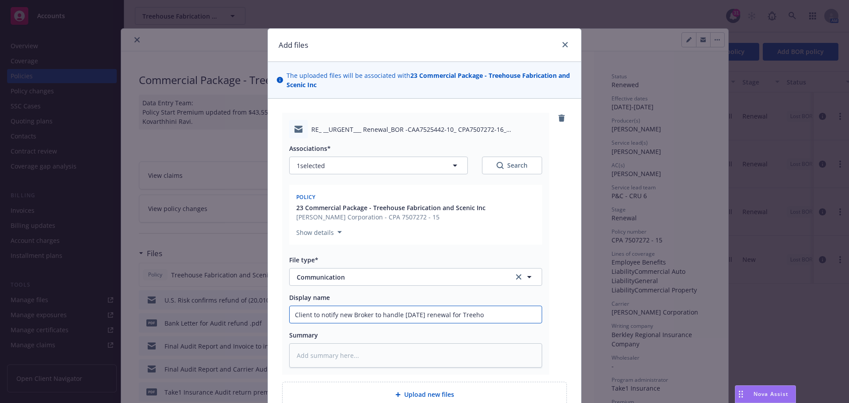
type textarea "x"
type input "Client to notify new Broker to handle 9/25/2025 renewal for Treehou"
type textarea "x"
type input "Client to notify new Broker to handle 9/25/2025 renewal for Treehous"
type textarea "x"
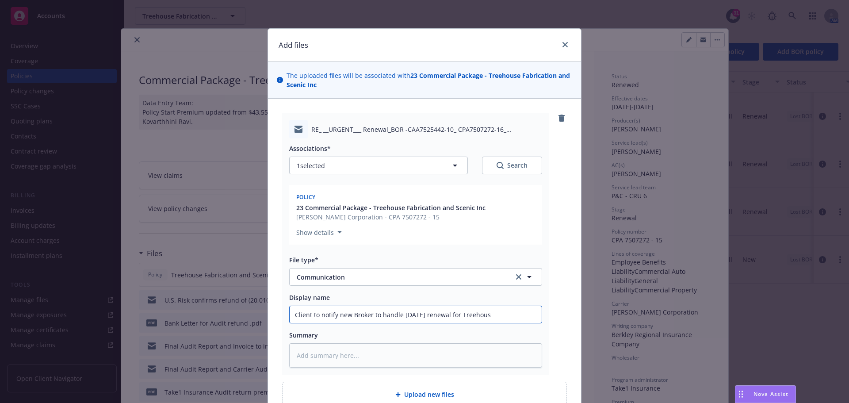
type input "Client to notify new Broker to handle 9/25/2025 renewal for Treehouse"
type textarea "x"
type input "Client to notify new Broker to handle 9/25/2025 renewal for Treehouse"
type textarea "x"
type input "Client to notify new Broker to handle 9/25/2025 renewal for Treehouse F"
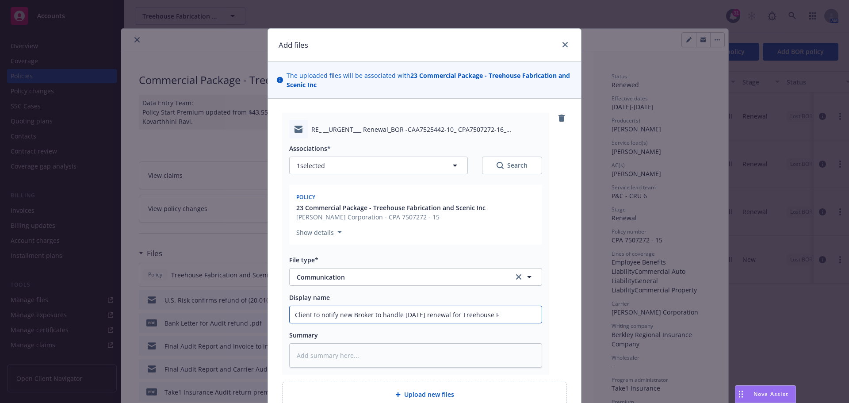
type textarea "x"
type input "Client to notify new Broker to handle 9/25/2025 renewal for Treehouse Fa"
type textarea "x"
drag, startPoint x: 291, startPoint y: 316, endPoint x: 526, endPoint y: 302, distance: 234.8
click at [526, 302] on div "Display name Client to notify new Broker to handle 9/25/2025 renewal for Treeho…" at bounding box center [415, 308] width 253 height 31
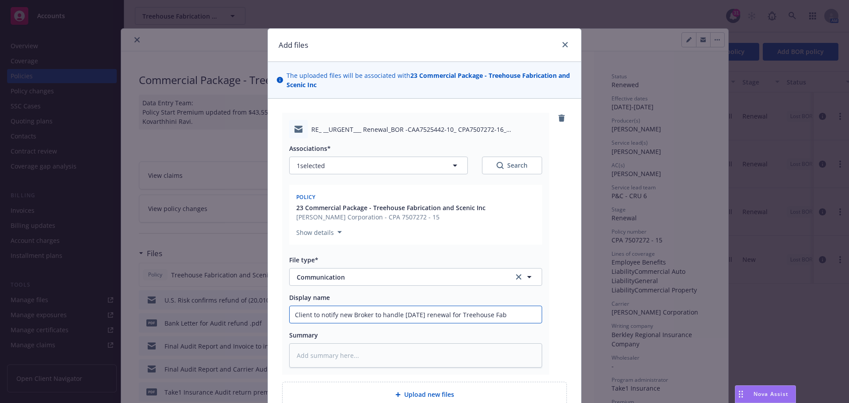
type input "Client to notify new Broker to handle 9/25/2025 renewal for Treehouse Fab"
click at [302, 358] on textarea at bounding box center [415, 355] width 253 height 24
paste textarea "Client to notify new Broker to handle 9/25/2025 renewal for Treehouse Fab"
type textarea "x"
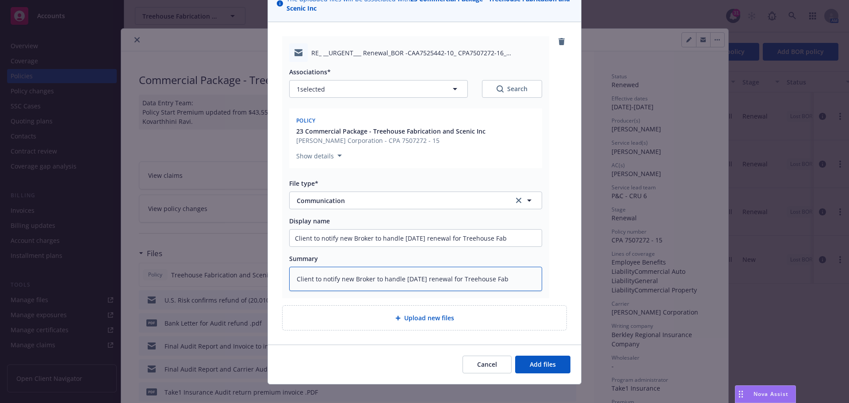
scroll to position [86, 0]
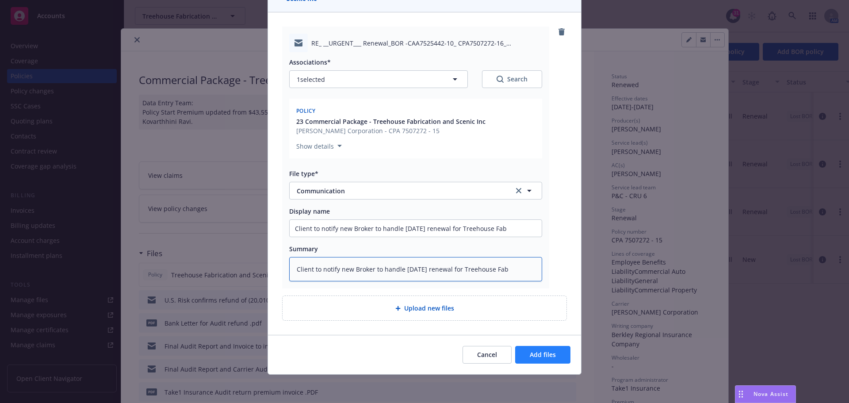
type textarea "Client to notify new Broker to handle 9/25/2025 renewal for Treehouse Fab"
click at [532, 355] on span "Add files" at bounding box center [543, 354] width 26 height 8
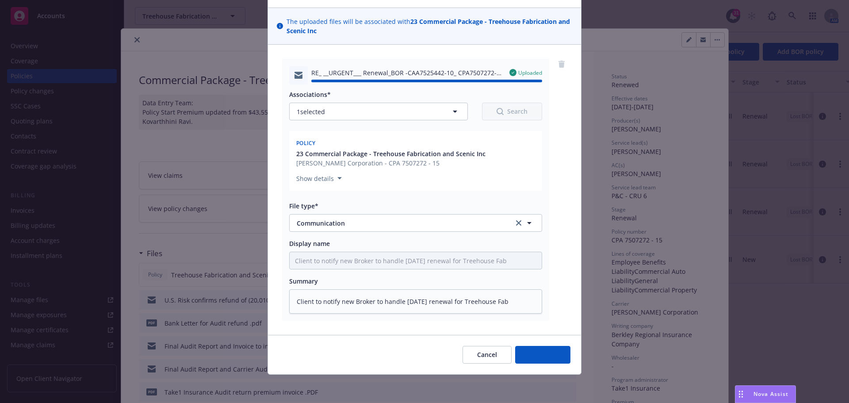
type textarea "x"
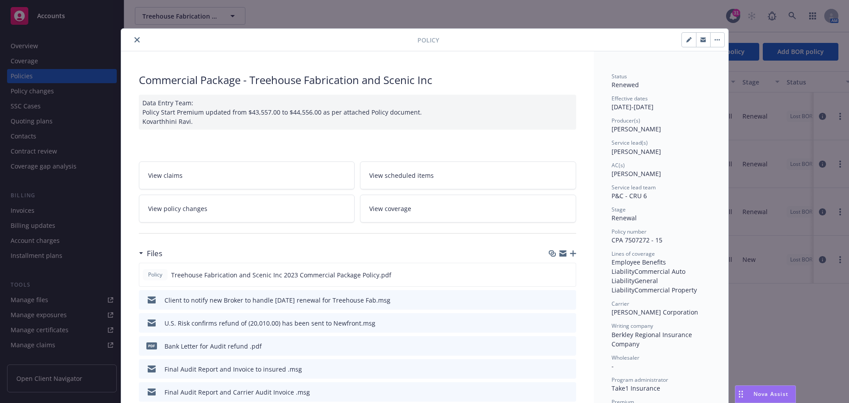
click at [137, 41] on button "close" at bounding box center [137, 39] width 11 height 11
